Goal: Task Accomplishment & Management: Manage account settings

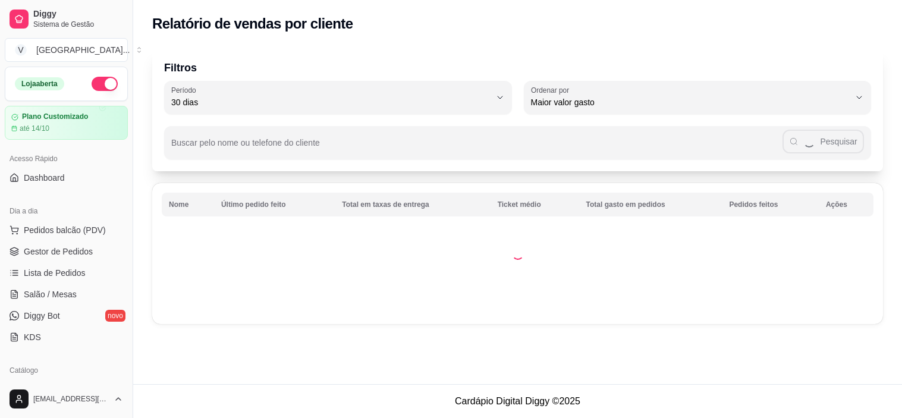
select select "30"
select select "HIGHEST_TOTAL_SPENT_WITH_ORDERS"
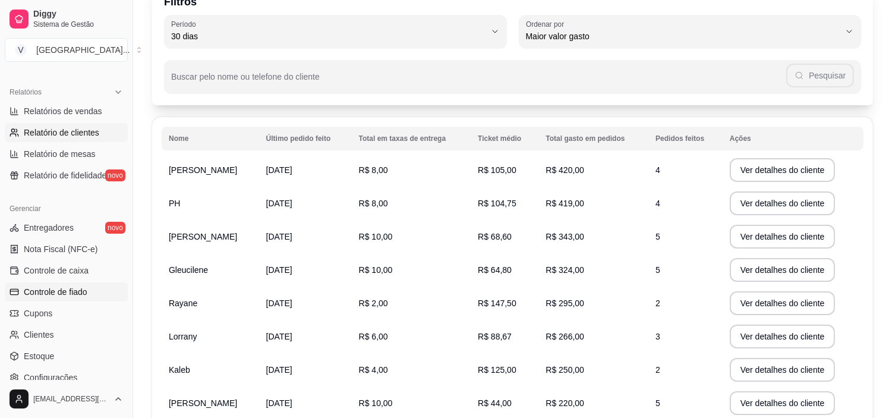
scroll to position [264, 0]
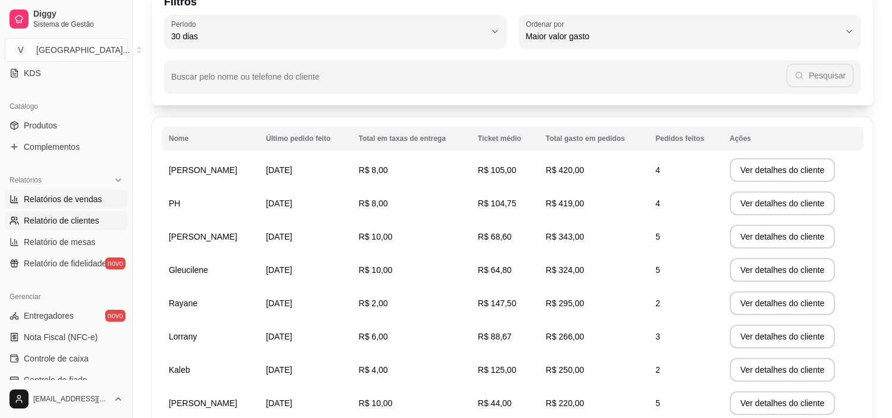
click at [88, 203] on span "Relatórios de vendas" at bounding box center [63, 199] width 78 height 12
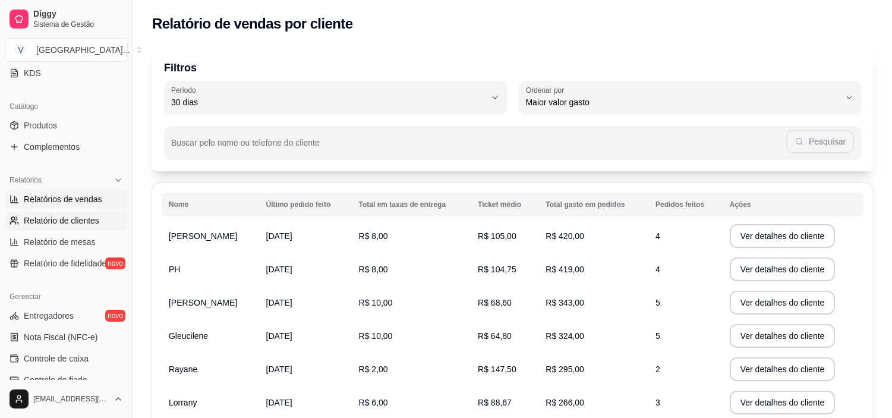
select select "ALL"
select select "0"
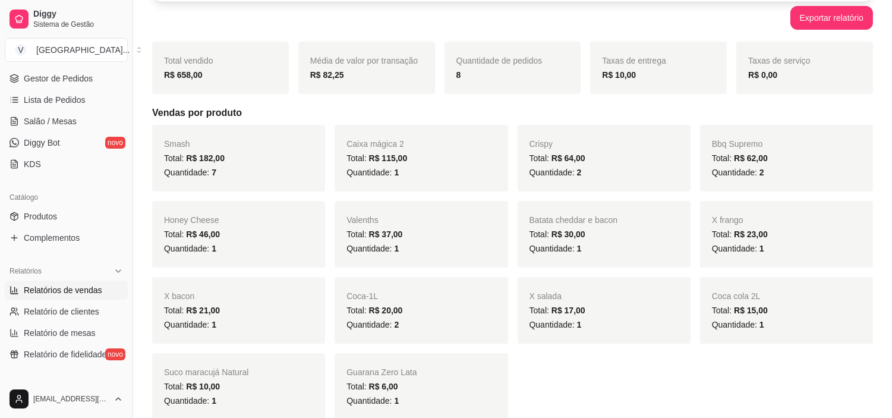
scroll to position [107, 0]
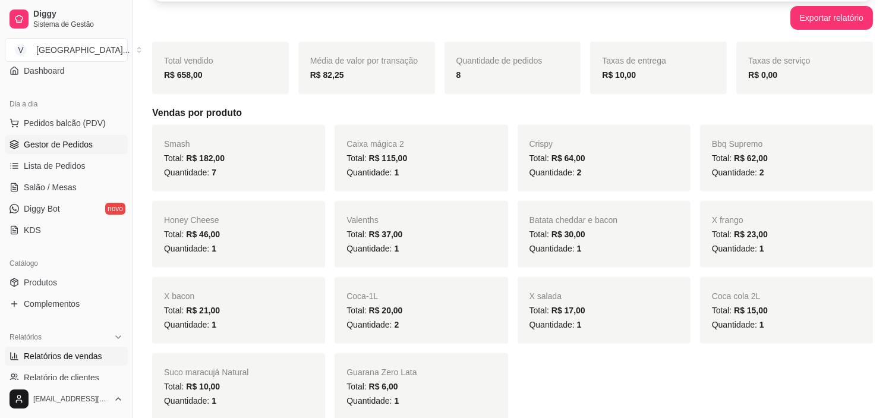
click at [80, 141] on span "Gestor de Pedidos" at bounding box center [58, 144] width 69 height 12
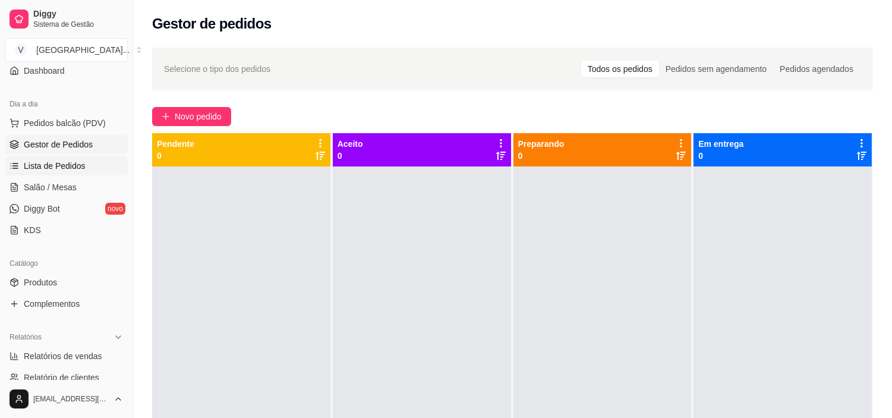
click at [56, 169] on span "Lista de Pedidos" at bounding box center [55, 166] width 62 height 12
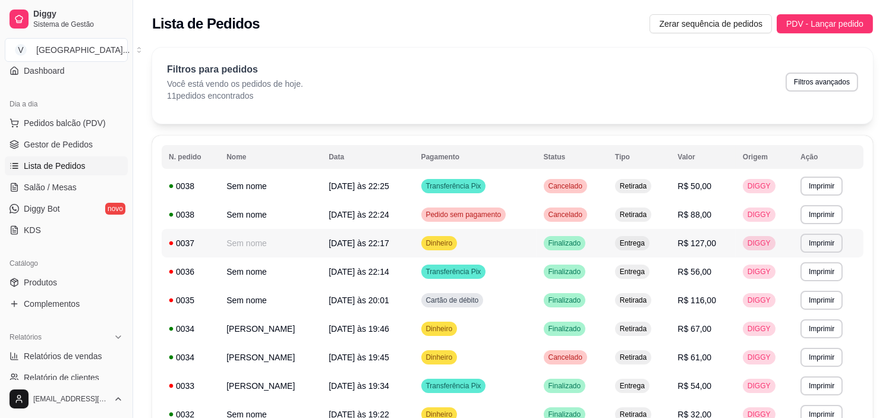
click at [680, 240] on td "R$ 127,00" at bounding box center [702, 243] width 65 height 29
click at [811, 250] on button "Imprimir" at bounding box center [822, 243] width 42 height 19
click at [811, 280] on button "IMPRESSORA" at bounding box center [800, 284] width 86 height 19
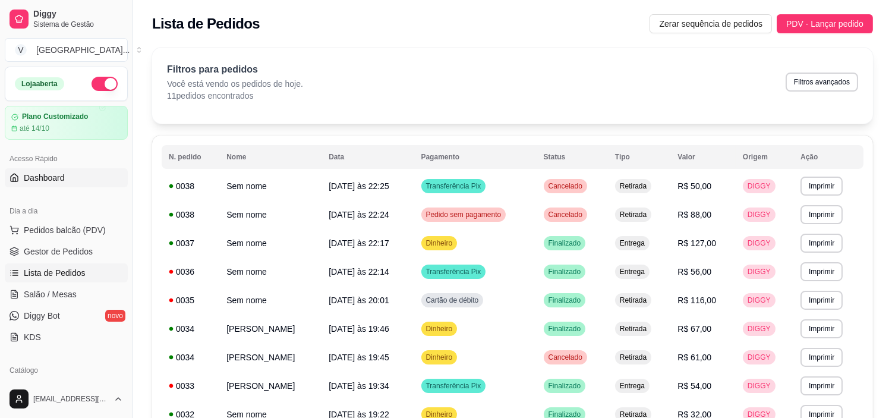
click at [91, 176] on link "Dashboard" at bounding box center [66, 177] width 123 height 19
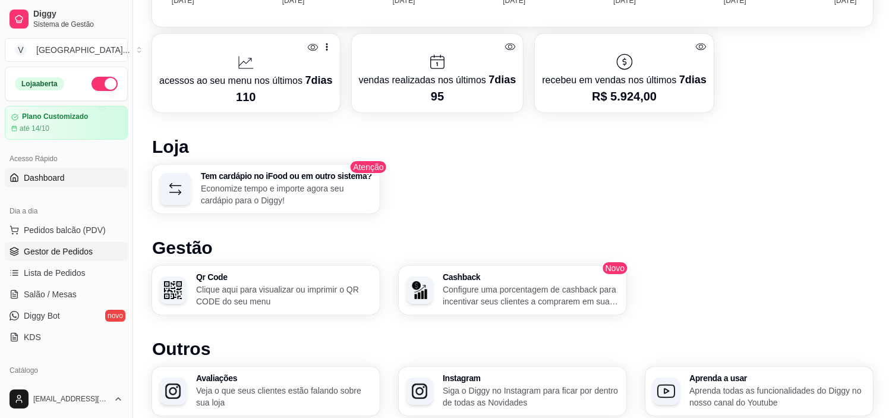
click at [78, 247] on span "Gestor de Pedidos" at bounding box center [58, 251] width 69 height 12
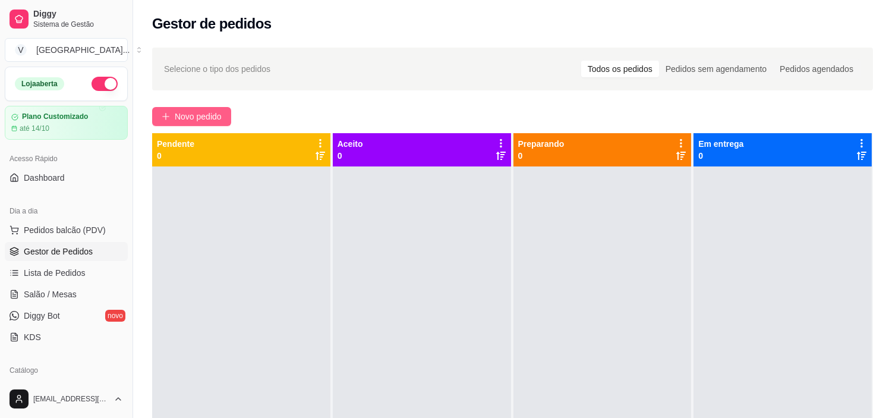
click at [222, 109] on button "Novo pedido" at bounding box center [191, 116] width 79 height 19
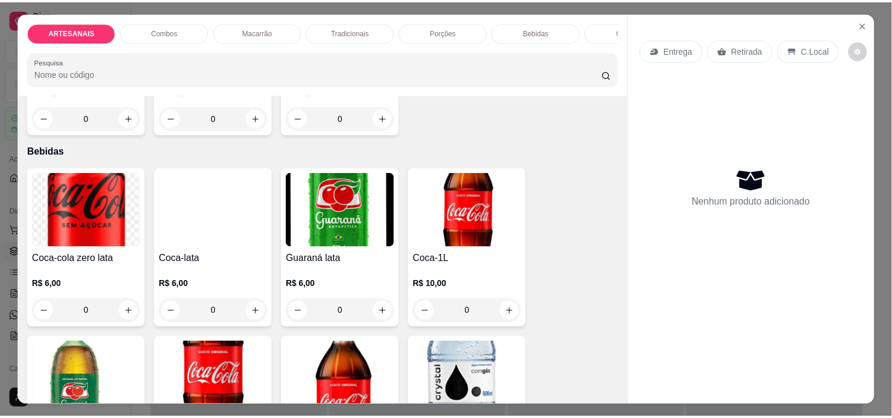
scroll to position [1453, 0]
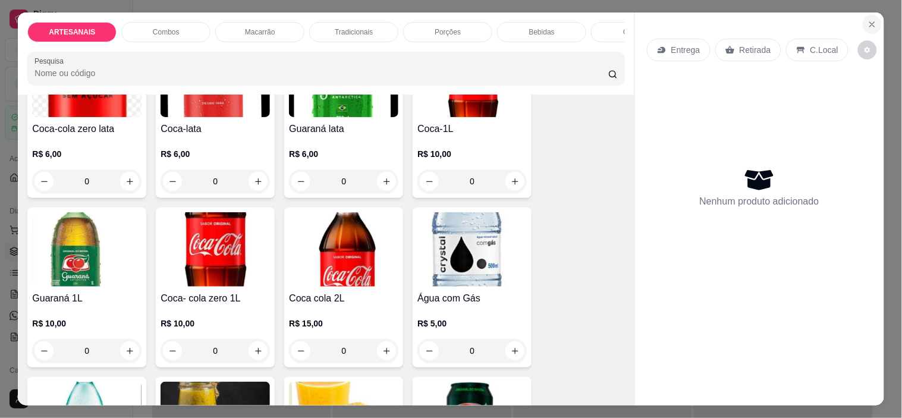
click at [867, 20] on icon "Close" at bounding box center [872, 25] width 10 height 10
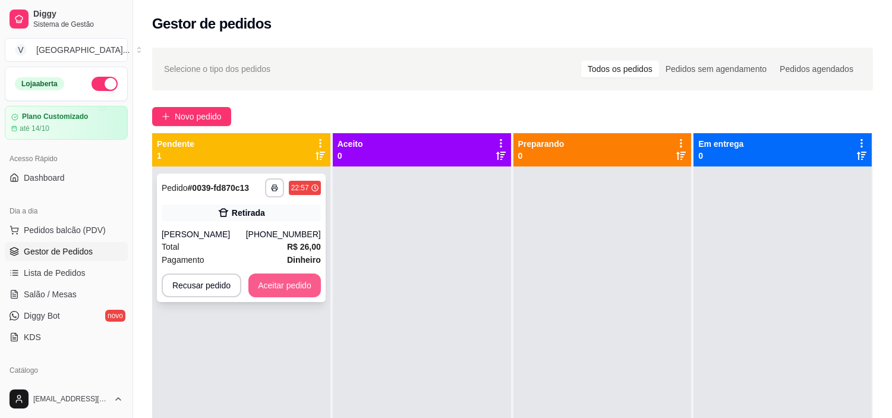
click at [293, 292] on button "Aceitar pedido" at bounding box center [284, 285] width 73 height 24
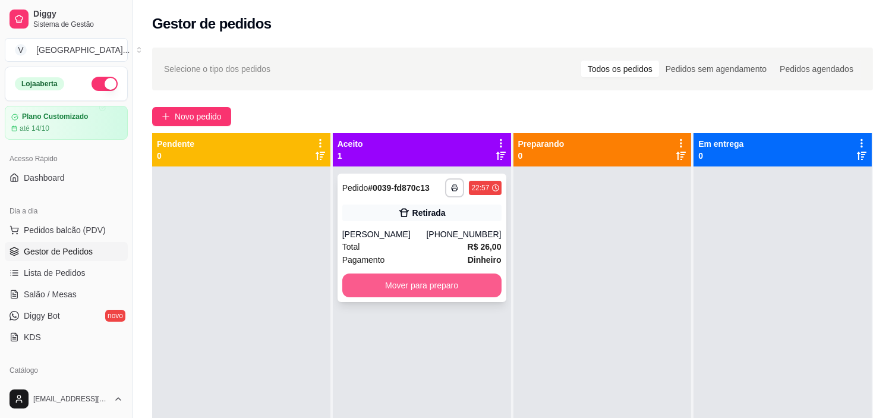
click at [458, 288] on button "Mover para preparo" at bounding box center [421, 285] width 159 height 24
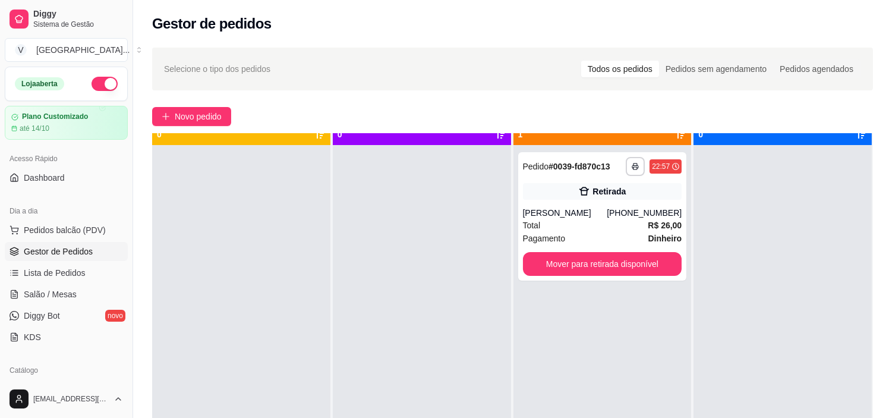
scroll to position [33, 0]
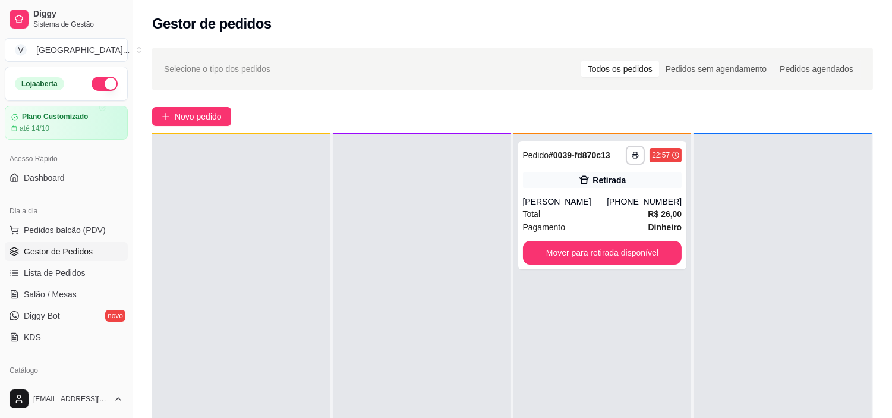
click at [92, 80] on button "button" at bounding box center [105, 84] width 26 height 14
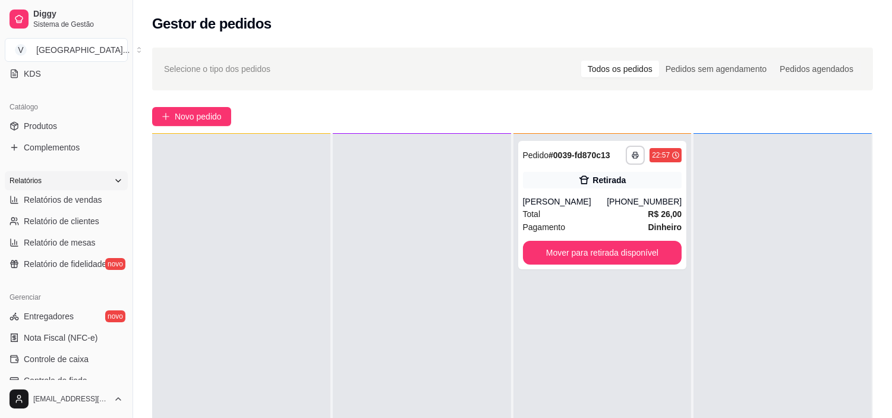
scroll to position [264, 0]
click at [96, 197] on span "Relatórios de vendas" at bounding box center [63, 199] width 78 height 12
select select "ALL"
select select "0"
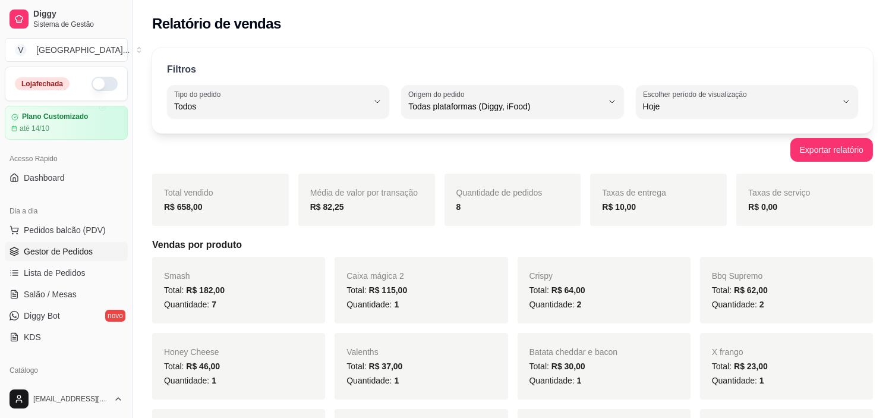
drag, startPoint x: 85, startPoint y: 256, endPoint x: 85, endPoint y: 247, distance: 8.9
click at [85, 256] on span "Gestor de Pedidos" at bounding box center [58, 251] width 69 height 12
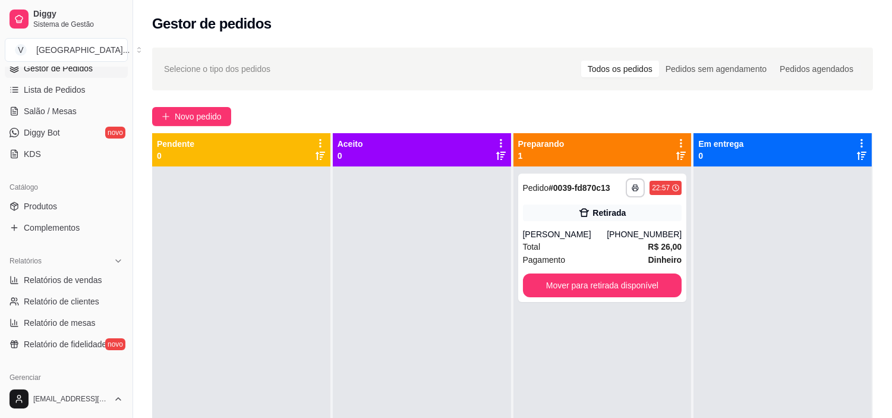
scroll to position [198, 0]
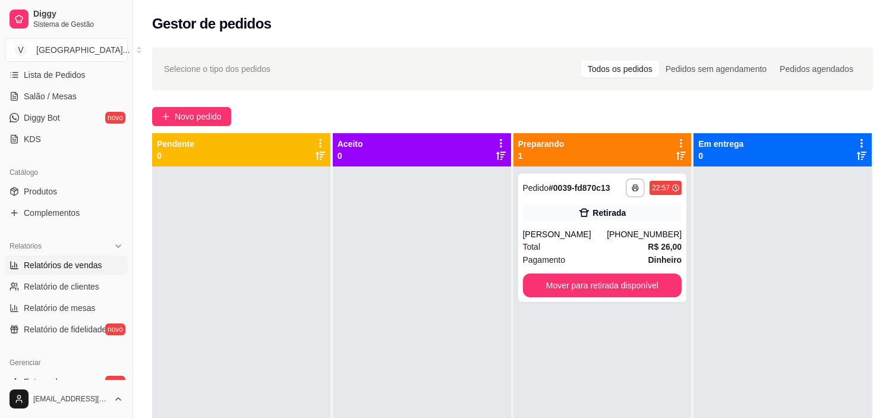
click at [84, 265] on span "Relatórios de vendas" at bounding box center [63, 265] width 78 height 12
select select "ALL"
select select "0"
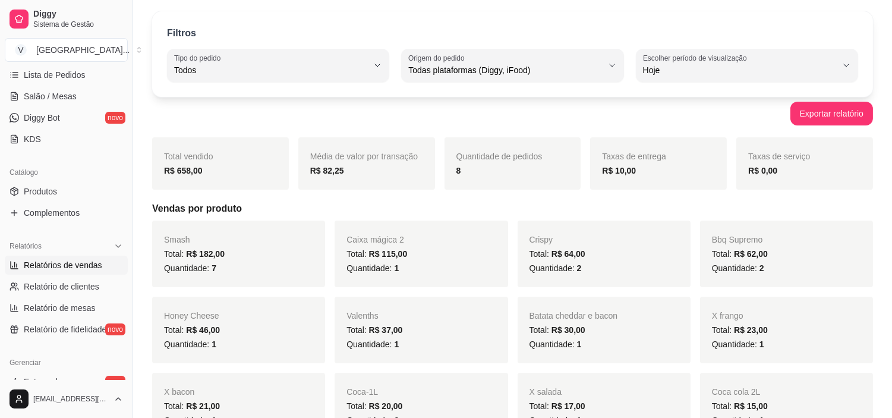
scroll to position [66, 0]
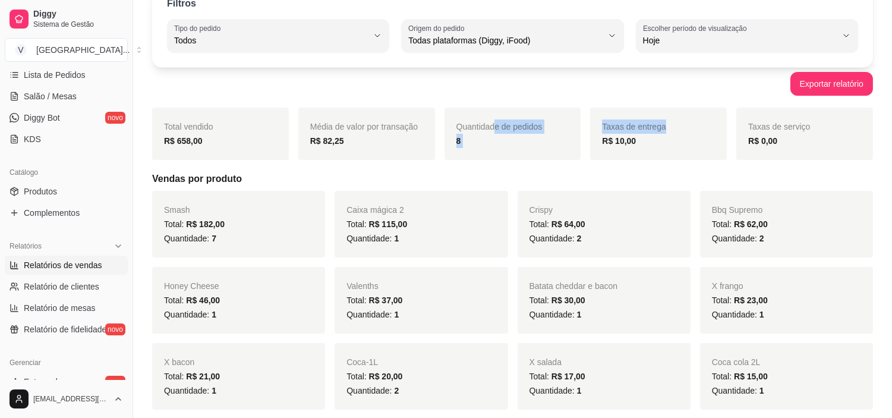
drag, startPoint x: 494, startPoint y: 133, endPoint x: 607, endPoint y: 135, distance: 113.5
click at [607, 135] on div "Total vendido R$ 658,00 Média de valor por transação R$ 82,25 Quantidade de ped…" at bounding box center [512, 134] width 721 height 52
click at [613, 138] on strong "R$ 10,00" at bounding box center [619, 141] width 34 height 10
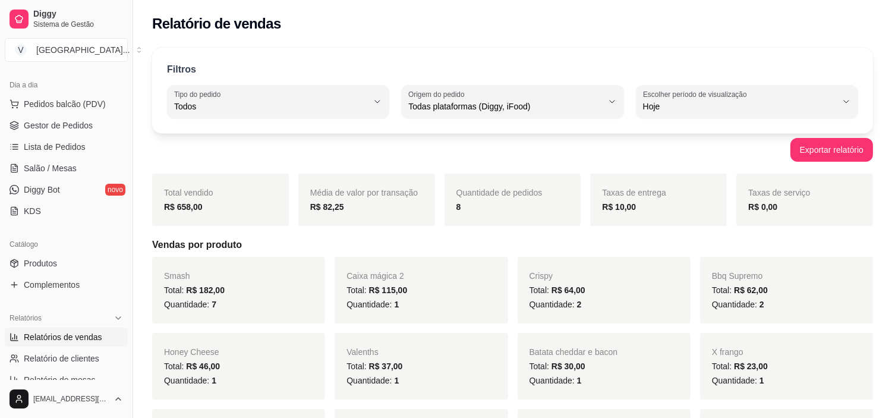
scroll to position [0, 0]
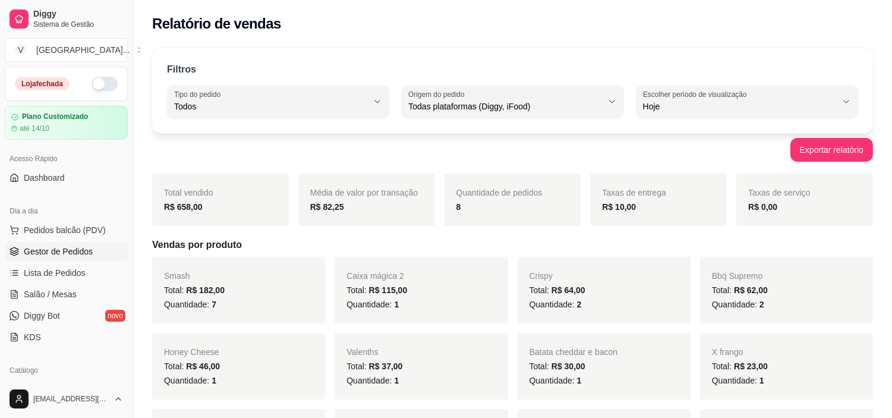
click at [69, 245] on span "Gestor de Pedidos" at bounding box center [58, 251] width 69 height 12
